Goal: Information Seeking & Learning: Learn about a topic

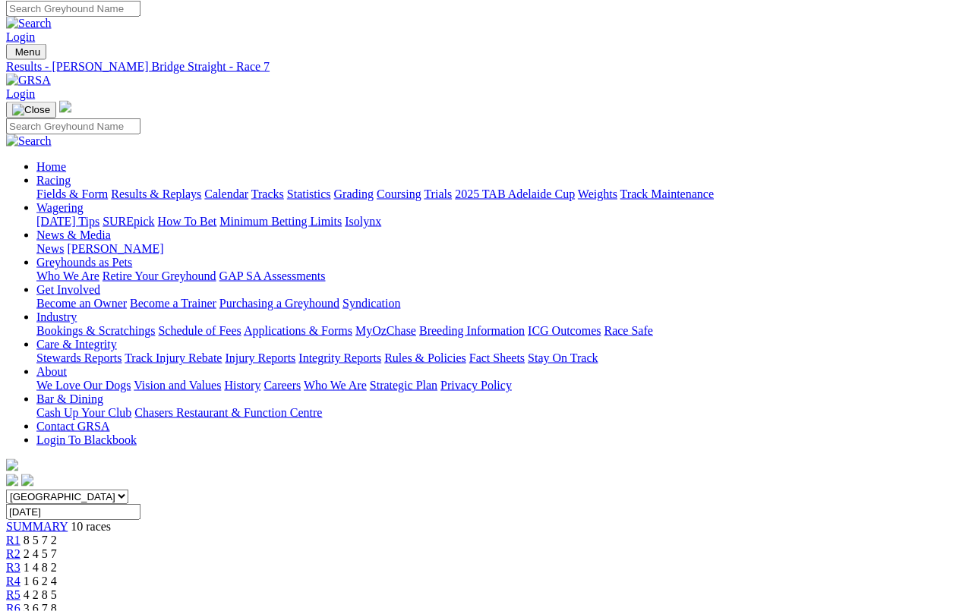
scroll to position [5, 0]
click at [190, 188] on link "Results & Replays" at bounding box center [156, 194] width 90 height 13
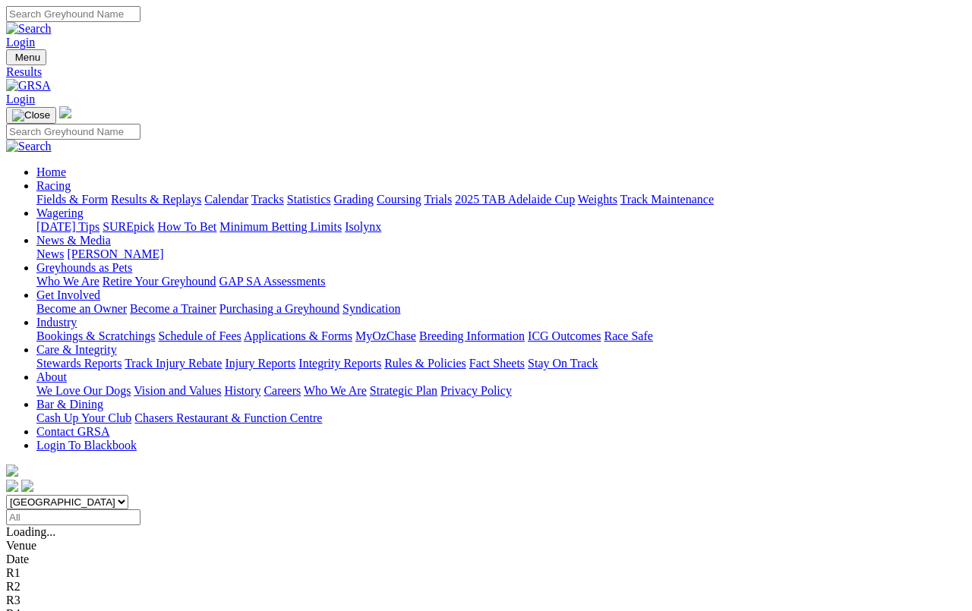
scroll to position [5, 0]
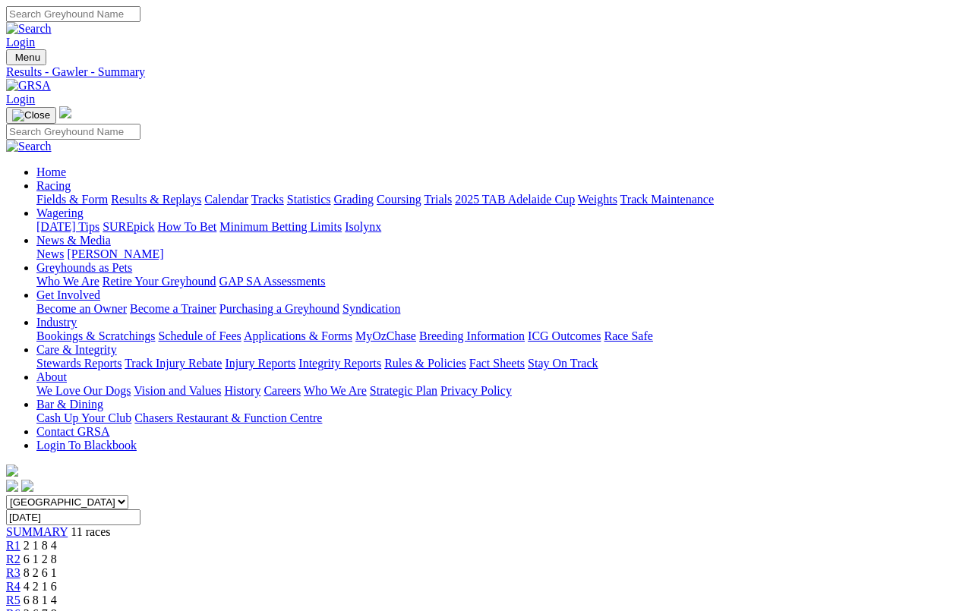
click at [59, 193] on link "Fields & Form" at bounding box center [71, 199] width 71 height 13
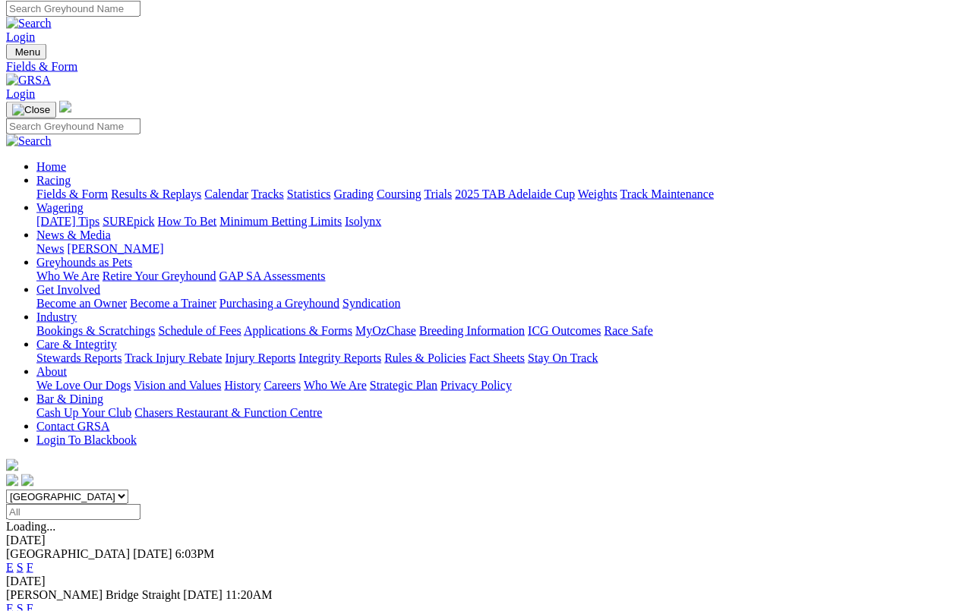
scroll to position [5, 0]
click at [33, 562] on link "F" at bounding box center [30, 568] width 7 height 13
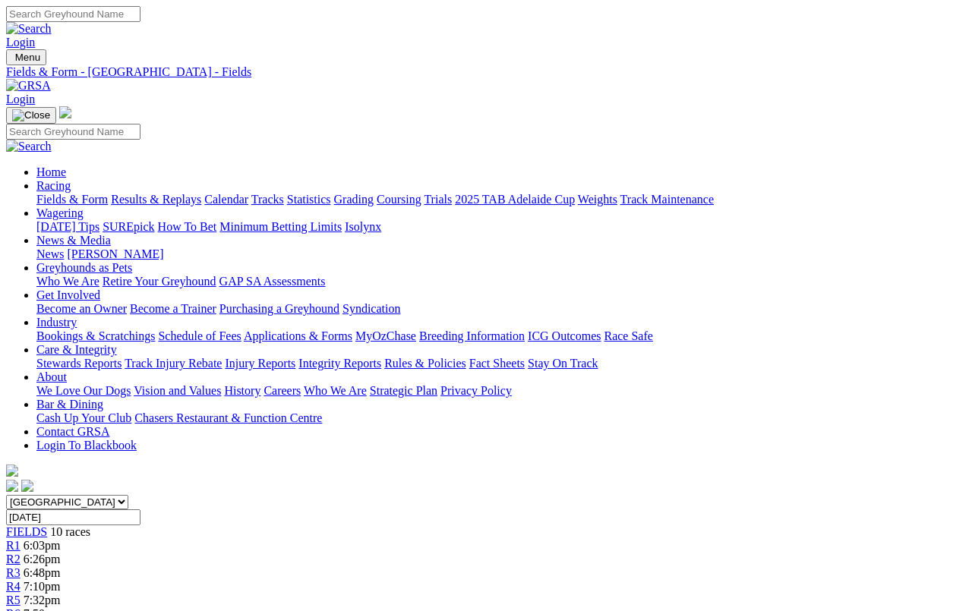
click at [177, 193] on link "Results & Replays" at bounding box center [156, 199] width 90 height 13
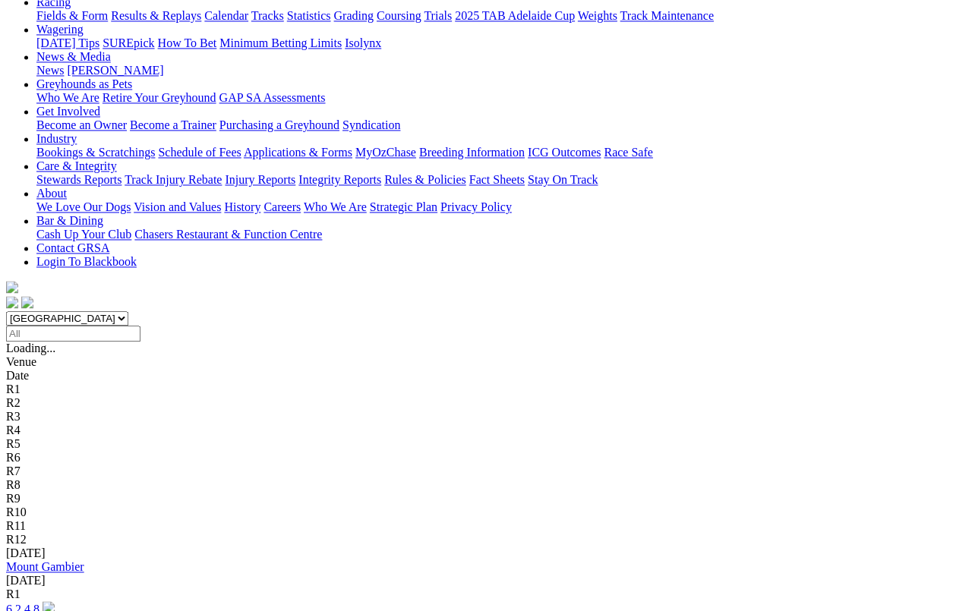
scroll to position [185, 0]
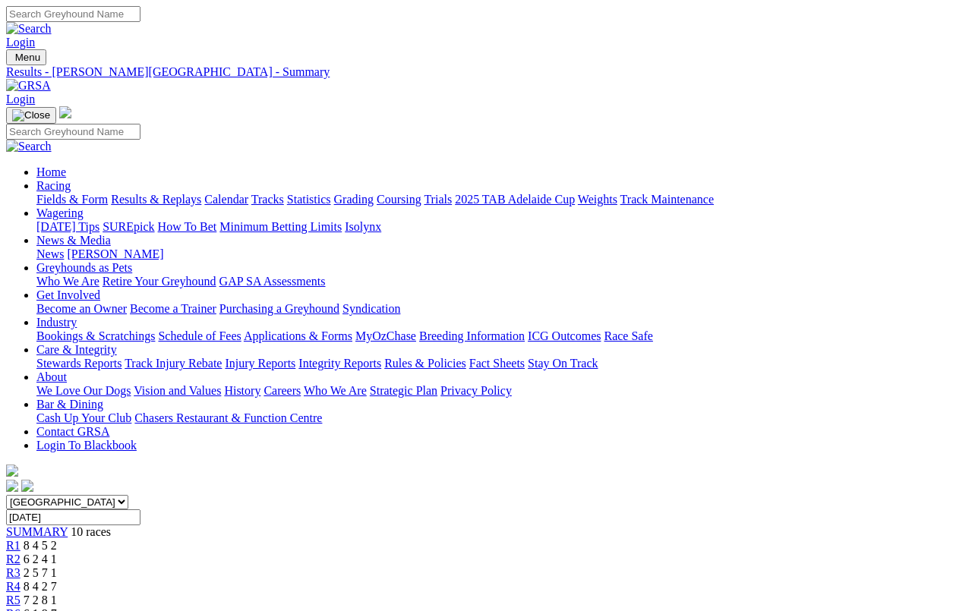
click at [52, 193] on link "Fields & Form" at bounding box center [71, 199] width 71 height 13
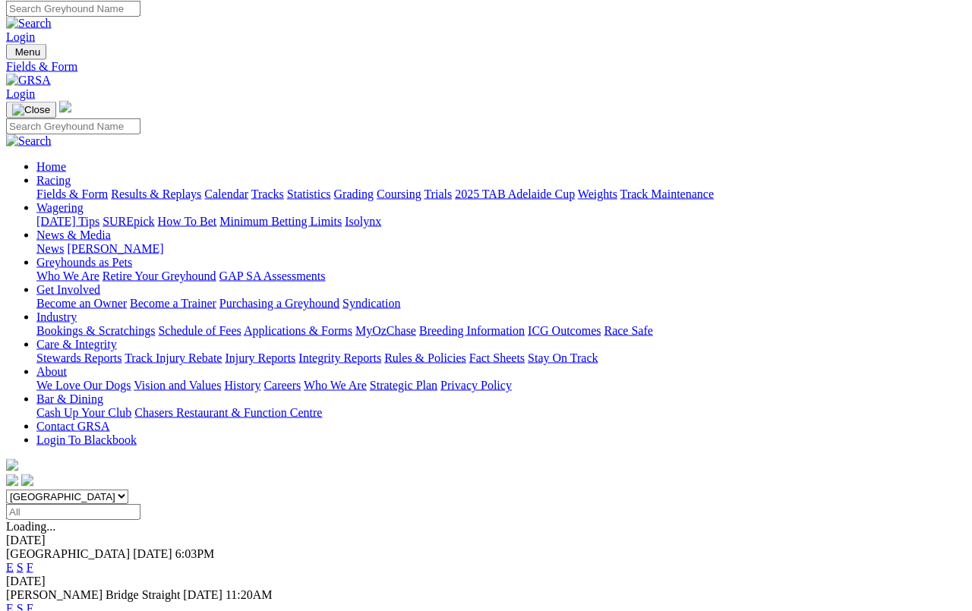
scroll to position [5, 0]
click at [33, 563] on link "F" at bounding box center [30, 609] width 7 height 13
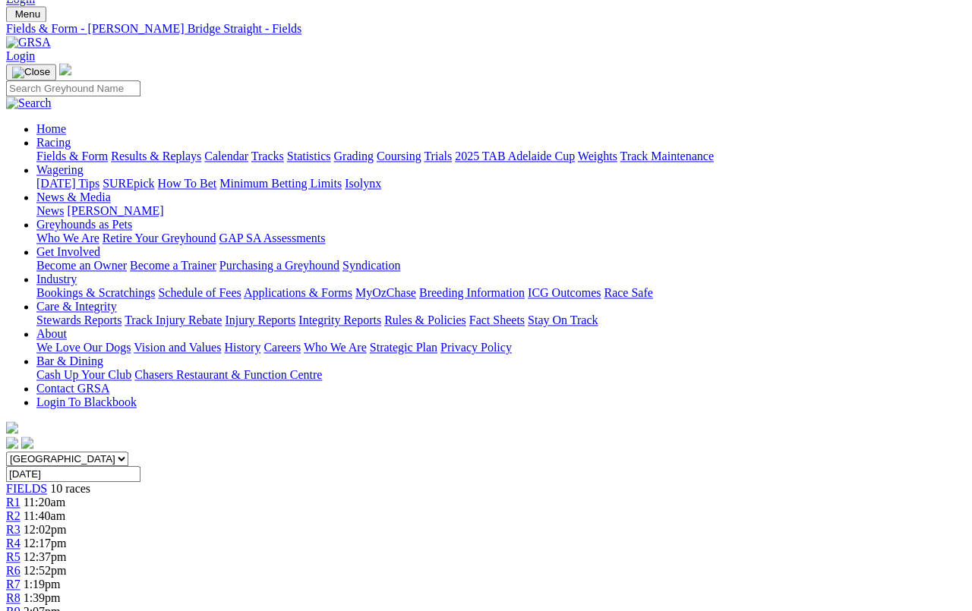
scroll to position [43, 0]
click at [67, 150] on link "Fields & Form" at bounding box center [71, 156] width 71 height 13
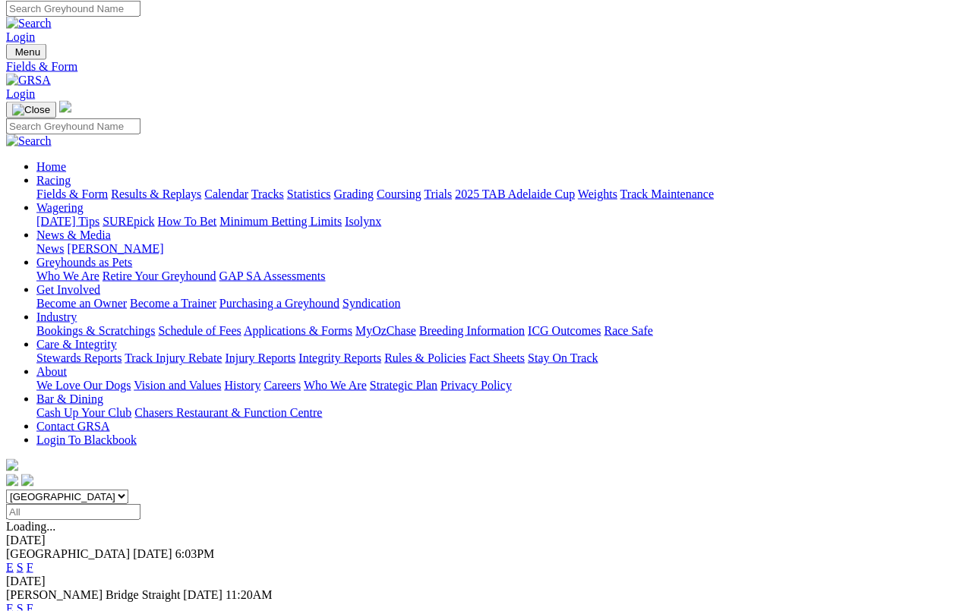
scroll to position [5, 0]
click at [33, 562] on link "F" at bounding box center [30, 568] width 7 height 13
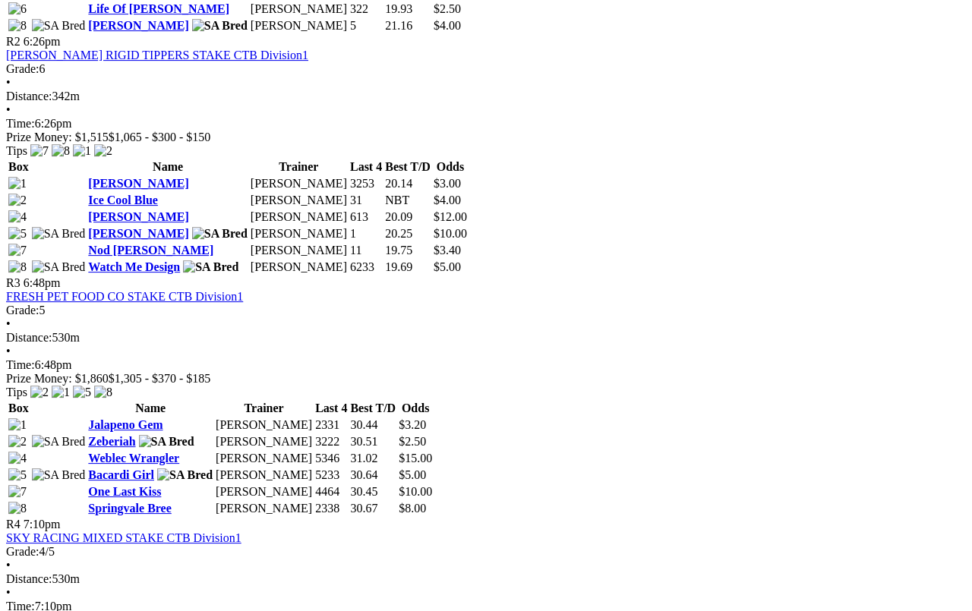
scroll to position [969, 0]
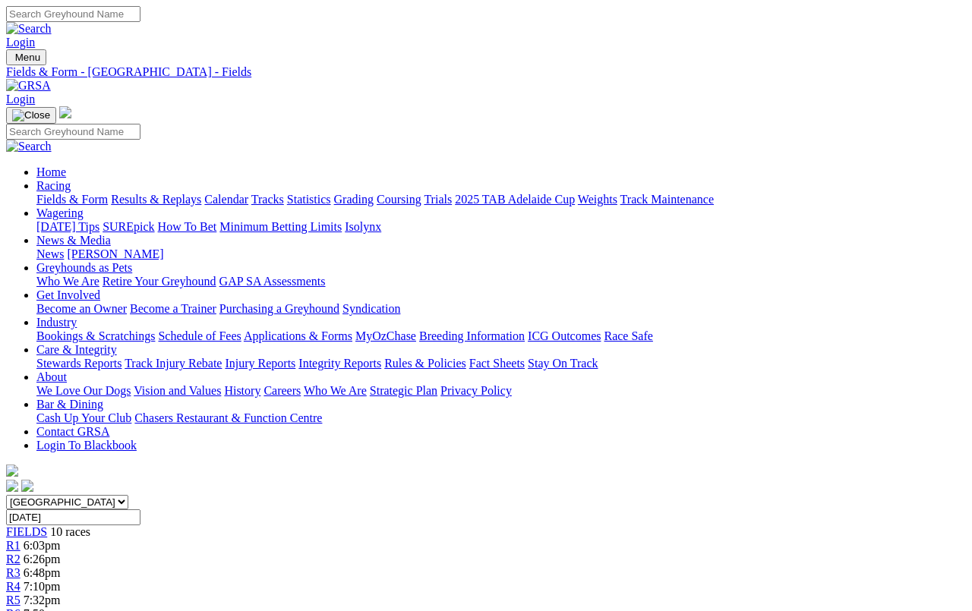
click at [63, 193] on link "Fields & Form" at bounding box center [71, 199] width 71 height 13
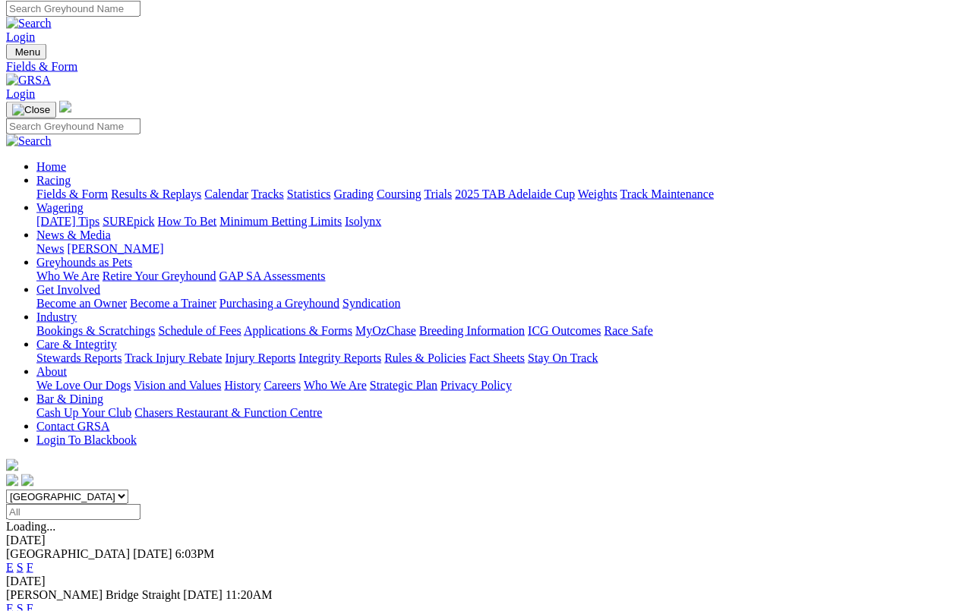
scroll to position [5, 0]
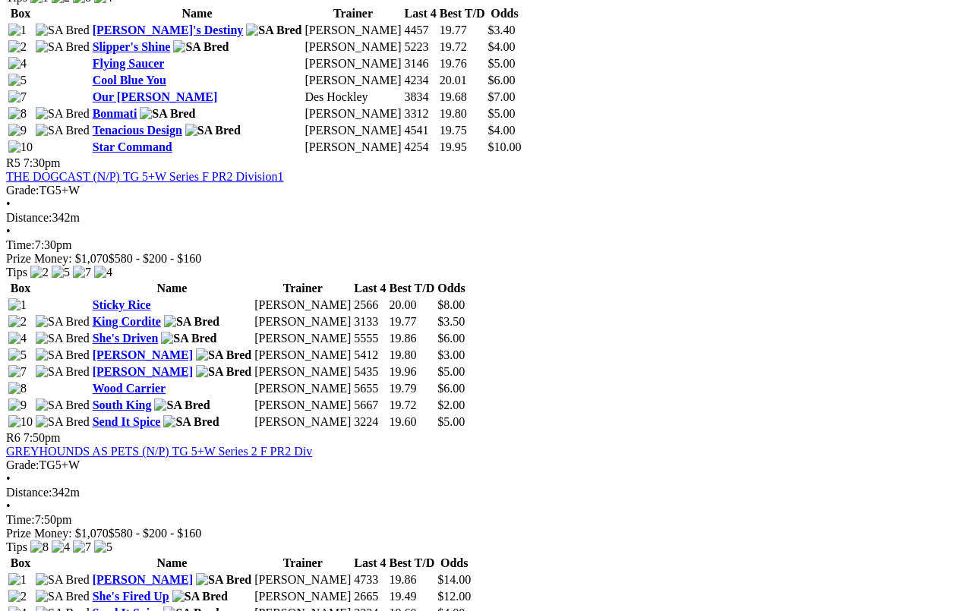
scroll to position [1720, 0]
